Goal: Information Seeking & Learning: Learn about a topic

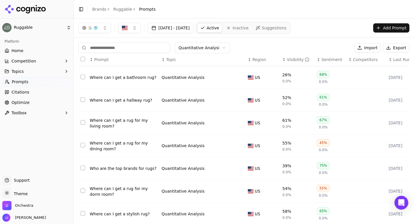
click at [189, 49] on html "Ruggable Platform Home Competition Topics Prompts Citations Optimize Toolbox Su…" at bounding box center [207, 112] width 414 height 224
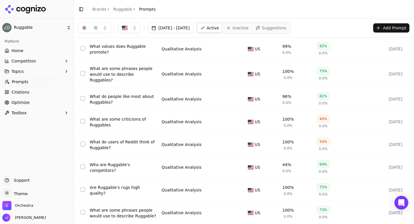
scroll to position [89, 0]
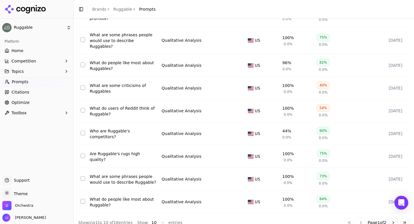
click at [391, 217] on button "Go to next page" at bounding box center [392, 221] width 9 height 9
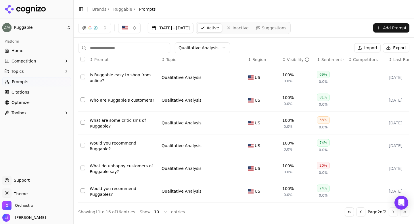
click at [357, 213] on button "Go to previous page" at bounding box center [360, 211] width 9 height 9
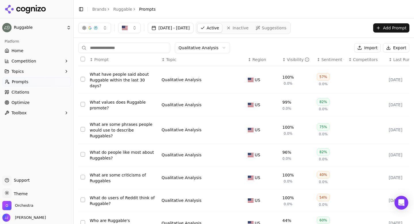
click at [144, 77] on div "What have people said about Ruggable within the last 30 days?" at bounding box center [123, 79] width 67 height 17
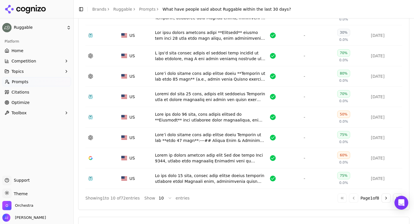
scroll to position [252, 0]
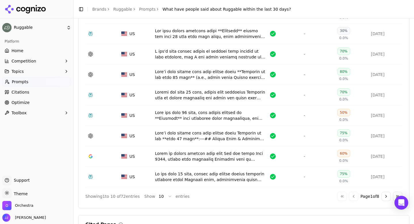
click at [385, 199] on button "Go to next page" at bounding box center [385, 195] width 9 height 9
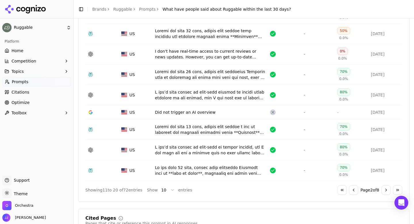
click at [385, 199] on div "Export ↕ Provider ↕ Region ↕ Raw Response ↕ Brand Visible ↕ Top Competitors ↕ S…" at bounding box center [243, 76] width 331 height 250
click at [385, 192] on button "Go to next page" at bounding box center [385, 189] width 9 height 9
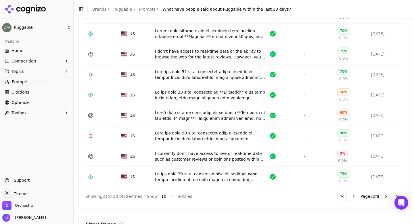
click at [385, 192] on div "Export ↕ Provider ↕ Region ↕ Raw Response ↕ Brand Visible ↕ Top Competitors ↕ S…" at bounding box center [243, 79] width 317 height 242
click at [385, 199] on button "Go to next page" at bounding box center [385, 195] width 9 height 9
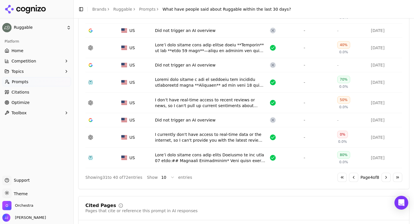
click at [386, 178] on button "Go to next page" at bounding box center [385, 176] width 9 height 9
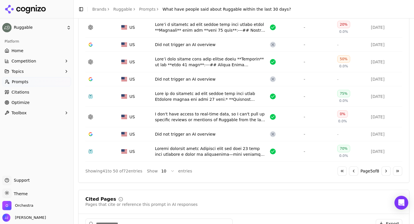
click at [340, 173] on button "Go to first page" at bounding box center [341, 170] width 9 height 9
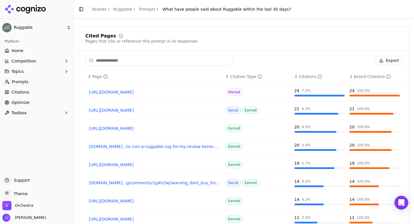
scroll to position [488, 0]
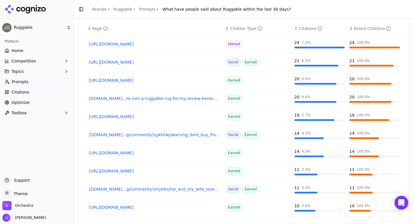
click at [150, 100] on link "[DOMAIN_NAME]...to-ruin-a-ruggable-rug-for-my-review-heres-what-happened" at bounding box center [154, 98] width 131 height 6
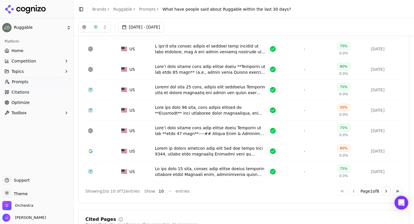
scroll to position [0, 0]
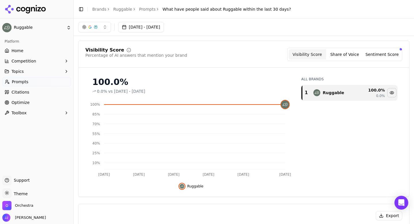
click at [143, 6] on div "Toggle Sidebar Brands Ruggable Prompts What have people said about Ruggable wit…" at bounding box center [185, 9] width 222 height 8
click at [143, 10] on link "Prompts" at bounding box center [147, 9] width 17 height 6
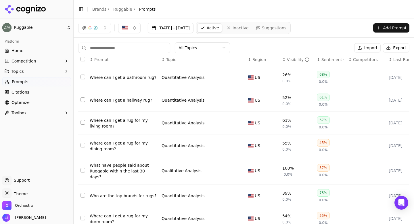
click at [188, 46] on html "Ruggable Platform Home Competition Topics Prompts Citations Optimize Toolbox Su…" at bounding box center [207, 112] width 414 height 224
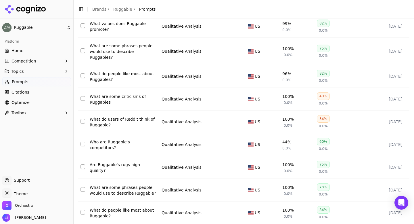
scroll to position [89, 0]
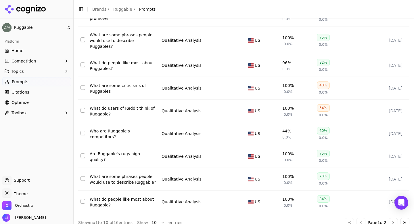
click at [392, 217] on button "Go to next page" at bounding box center [392, 221] width 9 height 9
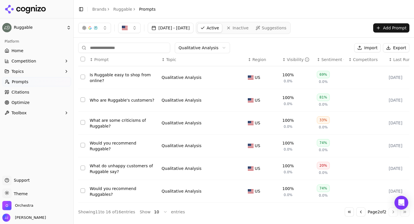
scroll to position [0, 0]
drag, startPoint x: 130, startPoint y: 176, endPoint x: 89, endPoint y: 165, distance: 42.1
click at [89, 165] on td "What do unhappy customers of Ruggable say?" at bounding box center [123, 168] width 72 height 23
copy div "What do unhappy customers of Ruggable say?"
click at [66, 137] on div "Platform Home Competition Topics Prompts Citations Optimize Toolbox" at bounding box center [36, 103] width 73 height 138
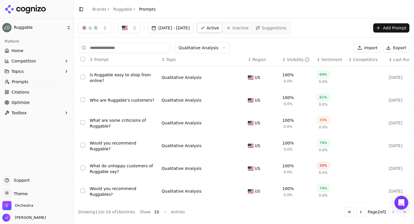
drag, startPoint x: 90, startPoint y: 119, endPoint x: 141, endPoint y: 2, distance: 127.5
click at [357, 216] on button "Go to previous page" at bounding box center [360, 211] width 9 height 9
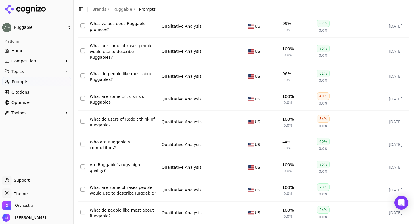
scroll to position [89, 0]
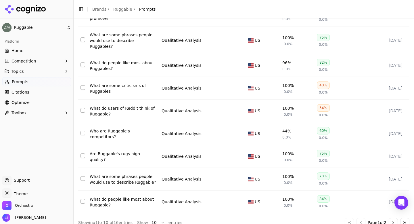
click at [391, 217] on button "Go to next page" at bounding box center [392, 221] width 9 height 9
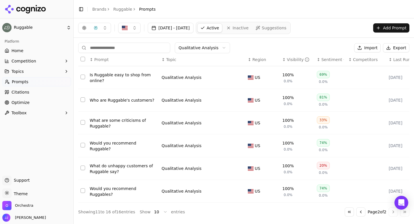
scroll to position [0, 0]
click at [358, 212] on button "Go to previous page" at bounding box center [360, 211] width 9 height 9
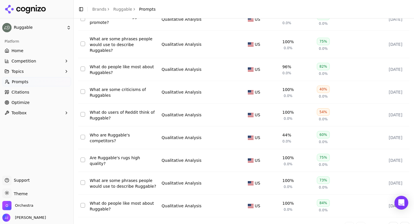
scroll to position [89, 0]
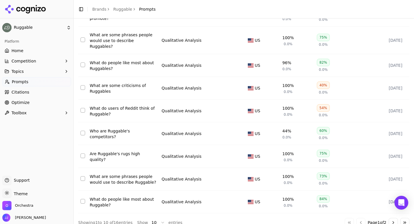
click at [130, 173] on div "What are some phrases people would use to describe Ruggable?" at bounding box center [123, 178] width 67 height 11
click at [130, 166] on html "Ruggable Platform Home Competition Topics Prompts Citations Optimize Toolbox Su…" at bounding box center [207, 112] width 414 height 224
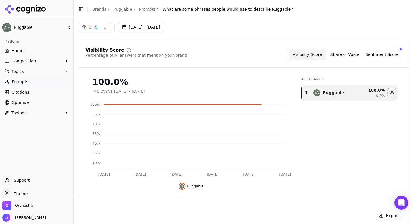
click at [224, 43] on div "Visibility Score Percentage of AI answers that mention your brand Visibility Sc…" at bounding box center [243, 119] width 331 height 156
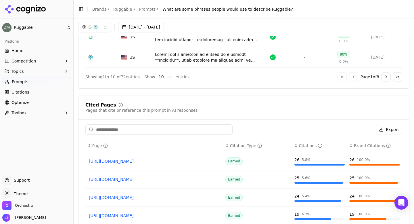
scroll to position [349, 0]
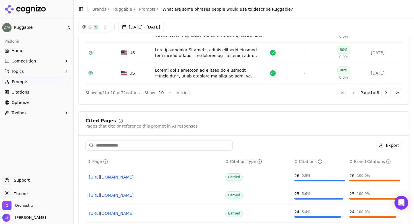
click at [153, 196] on link "[URL][DOMAIN_NAME]" at bounding box center [154, 195] width 131 height 6
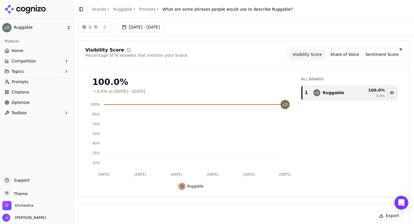
click at [142, 9] on link "Prompts" at bounding box center [147, 9] width 17 height 6
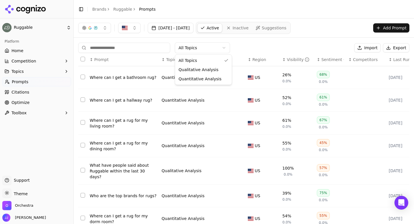
click at [186, 45] on html "Ruggable Platform Home Competition Topics Prompts Citations Optimize Toolbox Su…" at bounding box center [207, 112] width 414 height 224
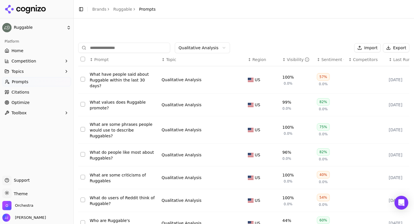
scroll to position [89, 0]
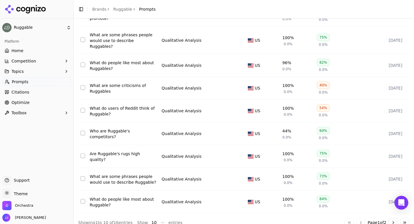
click at [391, 217] on button "Go to next page" at bounding box center [392, 221] width 9 height 9
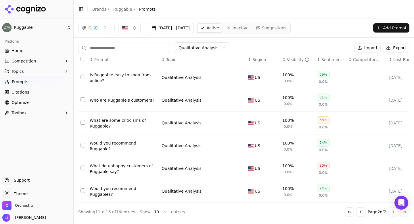
scroll to position [0, 0]
click at [145, 143] on div "Would you recommend Ruggable?" at bounding box center [123, 145] width 67 height 11
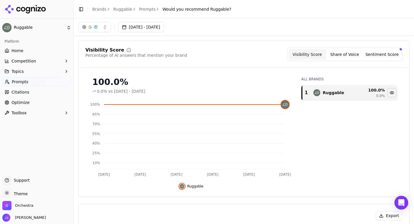
click at [142, 9] on link "Prompts" at bounding box center [147, 9] width 17 height 6
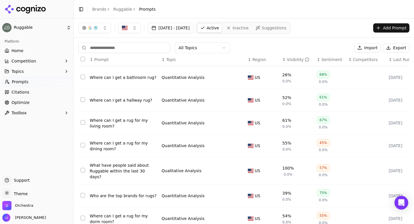
click at [205, 53] on th "↕ Topic" at bounding box center [202, 59] width 86 height 13
click at [203, 51] on html "Ruggable Platform Home Competition Topics Prompts Citations Optimize Toolbox Su…" at bounding box center [207, 112] width 414 height 224
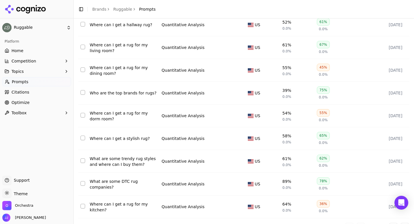
scroll to position [89, 0]
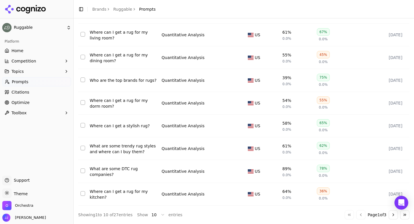
click at [393, 214] on button "Go to next page" at bounding box center [392, 214] width 9 height 9
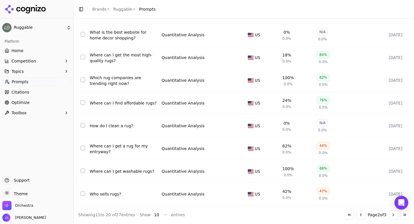
click at [391, 216] on button "Go to next page" at bounding box center [392, 214] width 9 height 9
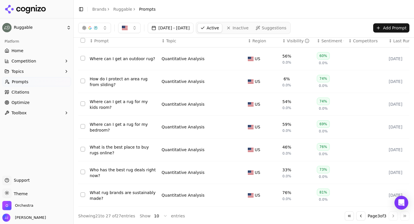
scroll to position [21, 0]
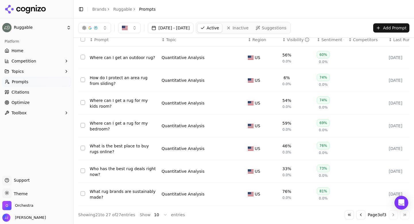
click at [359, 215] on button "Go to previous page" at bounding box center [360, 214] width 9 height 9
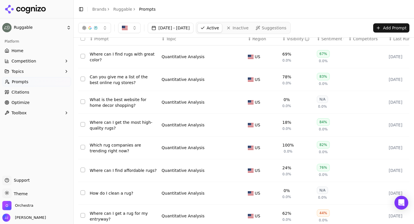
click at [359, 215] on td "Data table" at bounding box center [366, 215] width 40 height 23
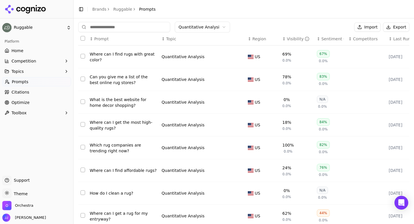
scroll to position [89, 0]
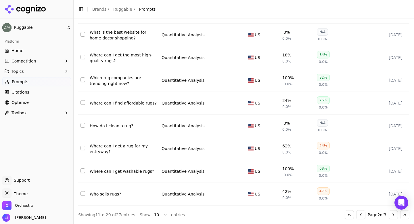
click at [359, 216] on button "Go to previous page" at bounding box center [360, 214] width 9 height 9
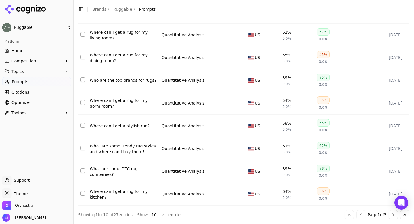
click at [391, 216] on button "Go to next page" at bounding box center [392, 214] width 9 height 9
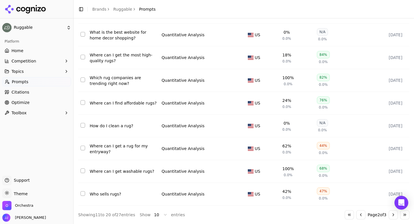
click at [392, 214] on button "Go to next page" at bounding box center [392, 214] width 9 height 9
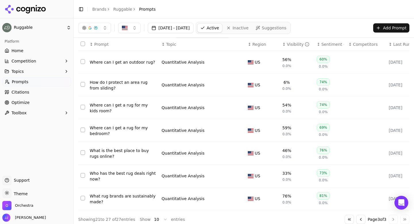
scroll to position [21, 0]
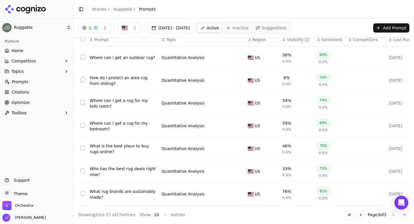
click at [358, 214] on button "Go to previous page" at bounding box center [360, 214] width 9 height 9
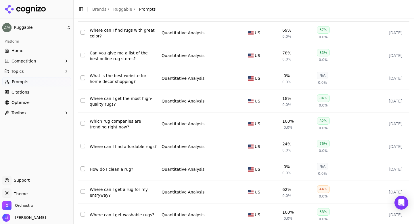
scroll to position [89, 0]
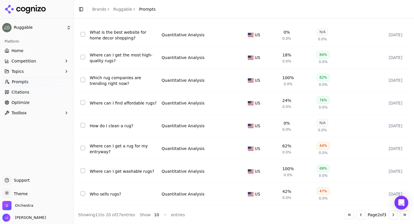
click at [356, 212] on button "Go to previous page" at bounding box center [360, 214] width 9 height 9
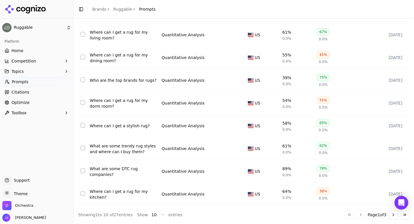
click at [392, 213] on button "Go to next page" at bounding box center [392, 214] width 9 height 9
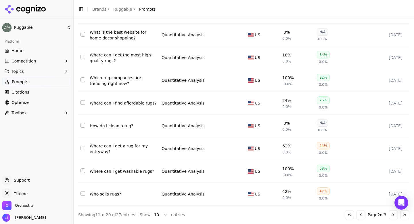
click at [360, 215] on button "Go to previous page" at bounding box center [360, 214] width 9 height 9
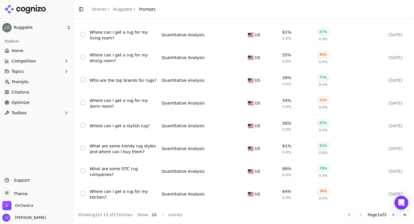
click at [388, 214] on button "Go to next page" at bounding box center [392, 214] width 9 height 9
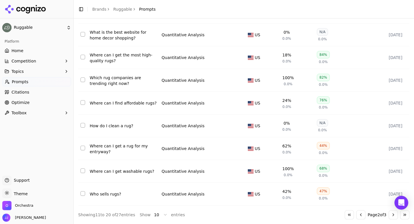
click at [359, 214] on button "Go to previous page" at bounding box center [360, 214] width 9 height 9
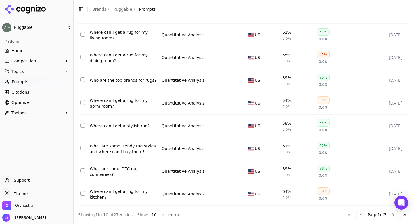
click at [389, 215] on button "Go to next page" at bounding box center [392, 214] width 9 height 9
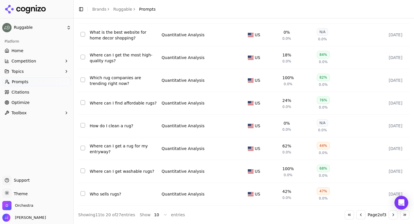
click at [392, 213] on button "Go to next page" at bounding box center [392, 214] width 9 height 9
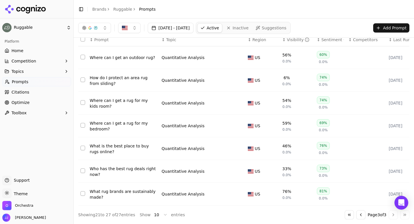
scroll to position [21, 0]
click at [361, 214] on button "Go to previous page" at bounding box center [360, 214] width 9 height 9
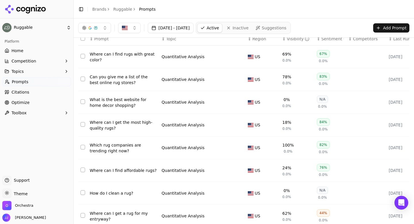
click at [361, 214] on td "Data table" at bounding box center [366, 215] width 40 height 23
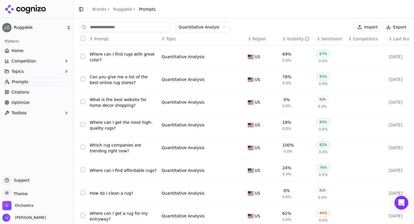
scroll to position [89, 0]
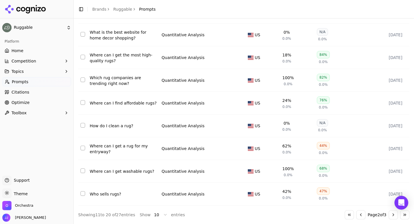
click at [345, 214] on button "Go to first page" at bounding box center [348, 214] width 9 height 9
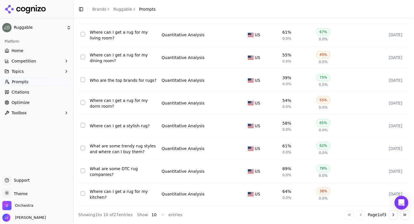
click at [393, 217] on button "Go to next page" at bounding box center [392, 214] width 9 height 9
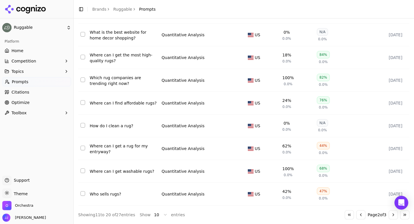
click at [396, 216] on button "Go to next page" at bounding box center [392, 214] width 9 height 9
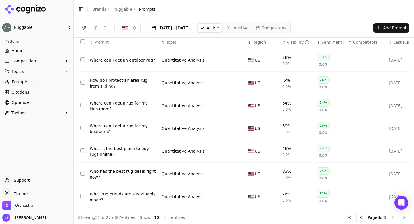
scroll to position [18, 0]
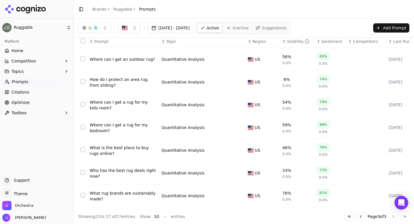
click at [346, 218] on button "Go to first page" at bounding box center [348, 215] width 9 height 9
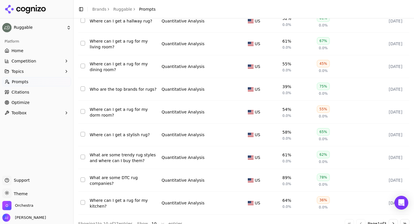
scroll to position [89, 0]
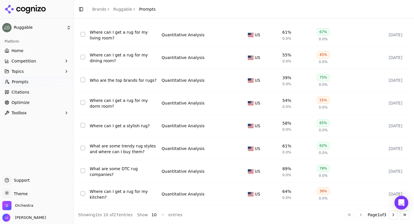
click at [394, 213] on button "Go to next page" at bounding box center [392, 214] width 9 height 9
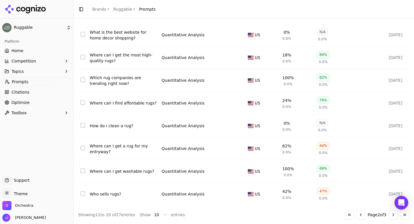
click at [392, 212] on button "Go to next page" at bounding box center [392, 214] width 9 height 9
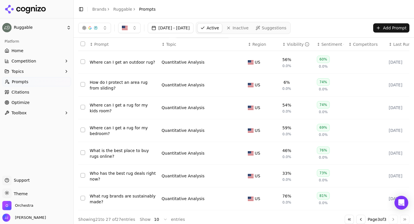
scroll to position [21, 0]
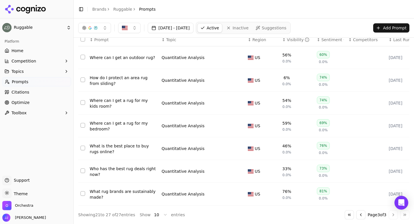
click at [348, 215] on button "Go to first page" at bounding box center [348, 214] width 9 height 9
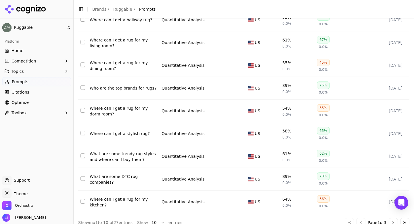
scroll to position [89, 0]
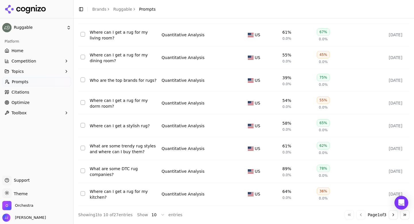
click at [390, 216] on button "Go to next page" at bounding box center [392, 214] width 9 height 9
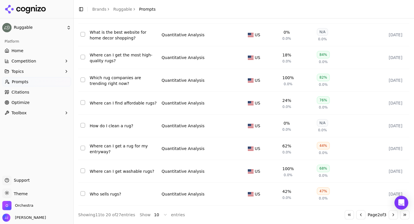
click at [390, 213] on button "Go to next page" at bounding box center [392, 214] width 9 height 9
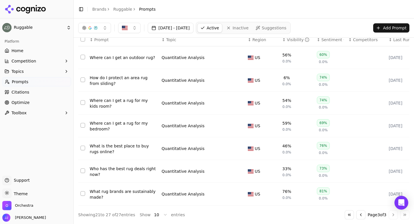
click at [347, 213] on button "Go to first page" at bounding box center [348, 214] width 9 height 9
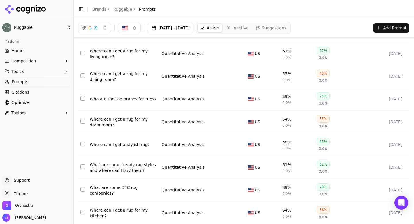
scroll to position [89, 0]
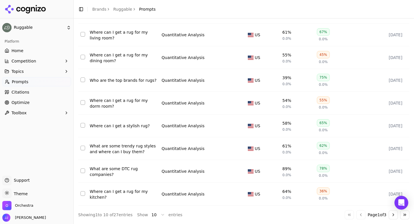
click at [393, 215] on button "Go to next page" at bounding box center [392, 214] width 9 height 9
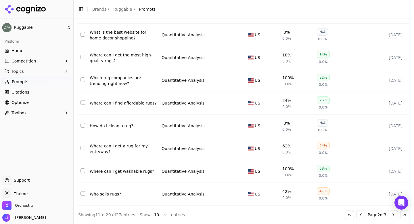
click at [359, 211] on button "Go to previous page" at bounding box center [360, 214] width 9 height 9
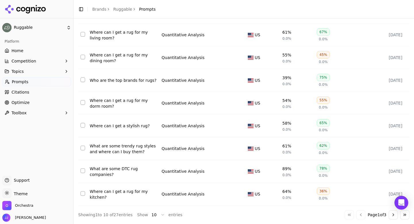
click at [404, 214] on button "Go to last page" at bounding box center [404, 214] width 9 height 9
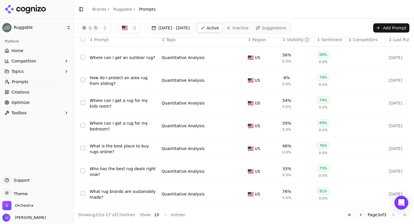
scroll to position [21, 0]
click at [346, 211] on button "Go to first page" at bounding box center [348, 214] width 9 height 9
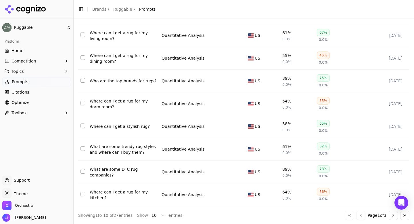
scroll to position [89, 0]
click at [393, 213] on button "Go to next page" at bounding box center [392, 214] width 9 height 9
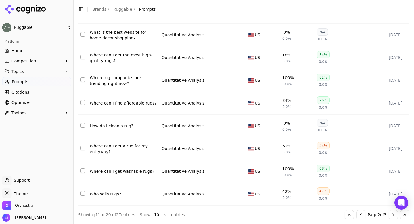
click at [391, 216] on button "Go to next page" at bounding box center [392, 214] width 9 height 9
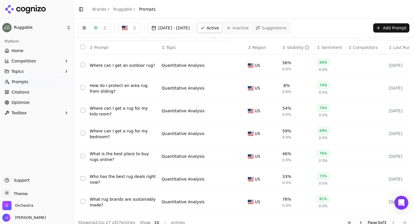
scroll to position [21, 0]
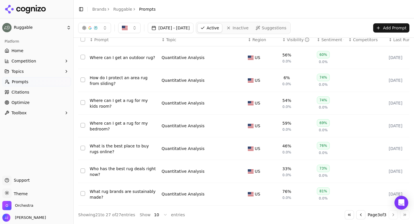
click at [356, 213] on button "Go to previous page" at bounding box center [360, 214] width 9 height 9
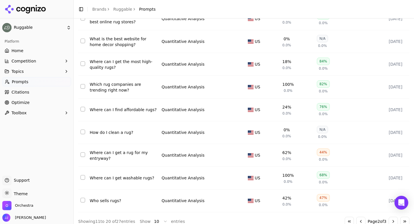
scroll to position [89, 0]
